Goal: Communication & Community: Share content

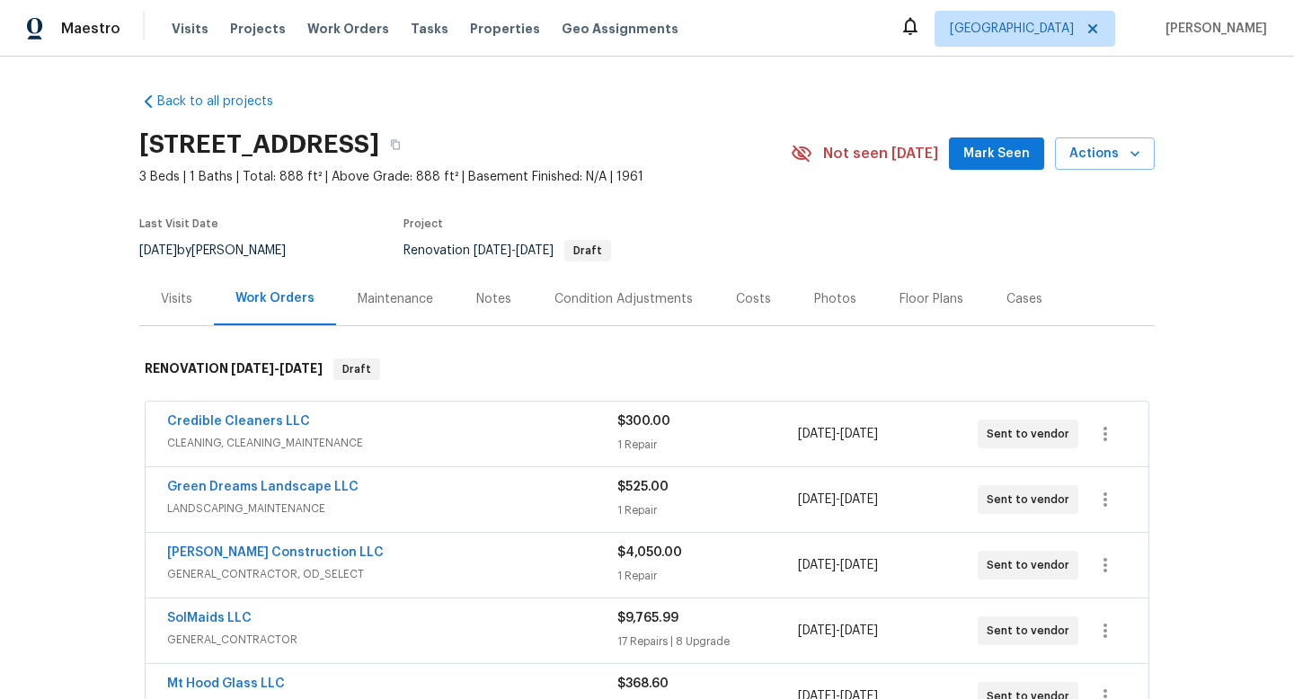
click at [489, 303] on div "Notes" at bounding box center [493, 299] width 35 height 18
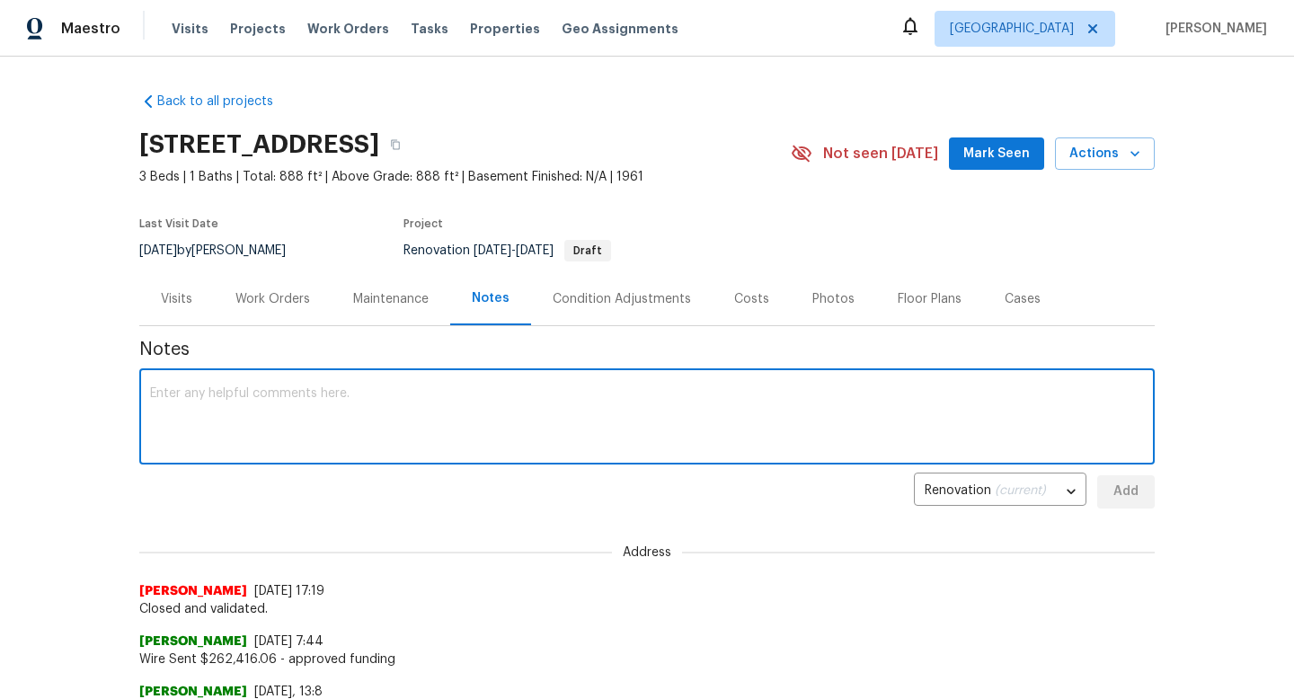
click at [417, 419] on textarea at bounding box center [646, 418] width 993 height 63
drag, startPoint x: 499, startPoint y: 394, endPoint x: 441, endPoint y: 395, distance: 58.4
click at [441, 395] on textarea "Day 0 completed yesterday. Overall home is in ok condition. Plumber was on site…" at bounding box center [646, 418] width 993 height 63
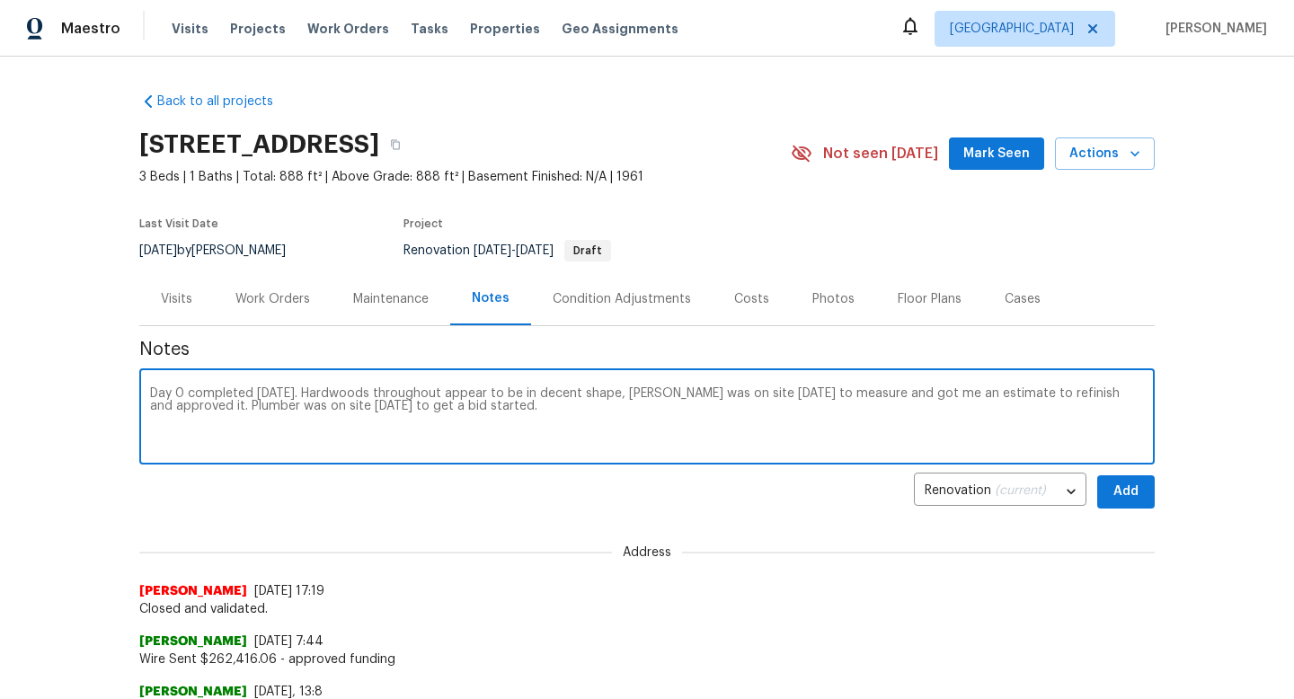
click at [569, 415] on textarea "Day 0 completed yesterday. Hardwoods throughout appear to be in decent shape, B…" at bounding box center [646, 418] width 993 height 63
paste textarea "https://opendoor.slack.com/archives/C050RJQFV47/p1758578605938929"
click at [1002, 411] on textarea "Day 0 completed yesterday. Hardwoods throughout appear to be in decent shape, B…" at bounding box center [646, 418] width 993 height 63
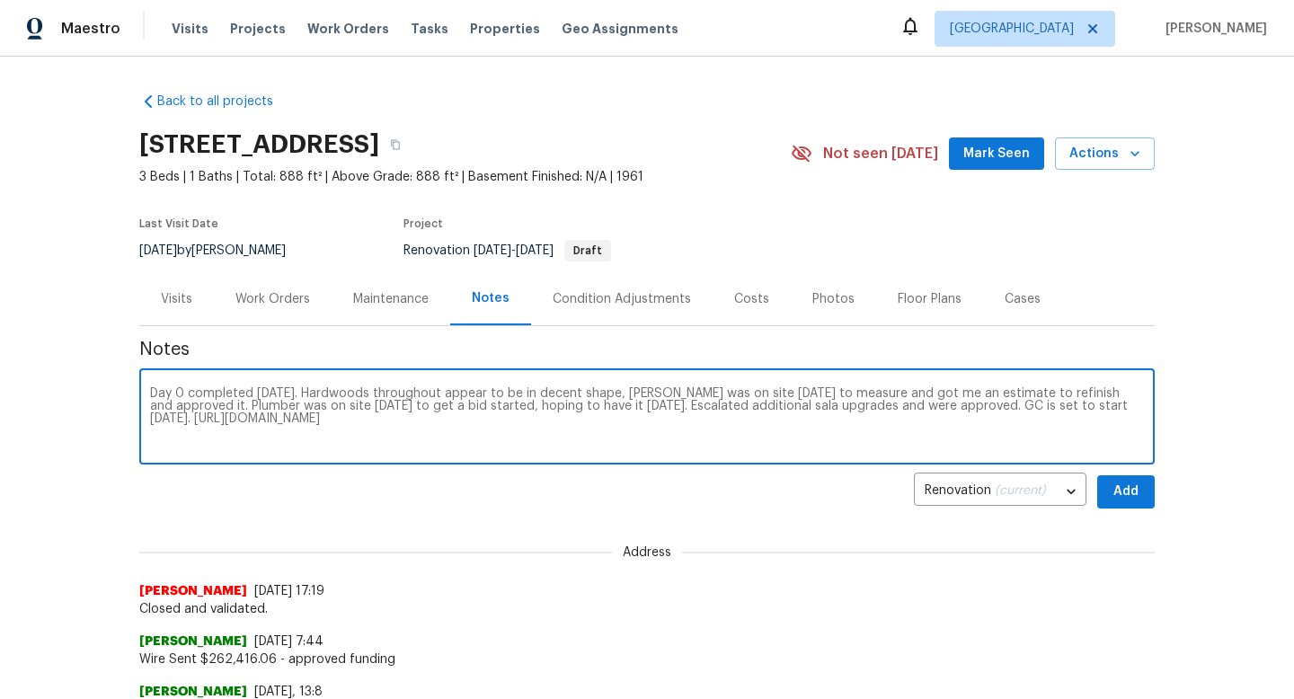
type textarea "Day 0 completed yesterday. Hardwoods throughout appear to be in decent shape, B…"
click at [1148, 497] on button "Add" at bounding box center [1125, 491] width 57 height 33
